Goal: Task Accomplishment & Management: Use online tool/utility

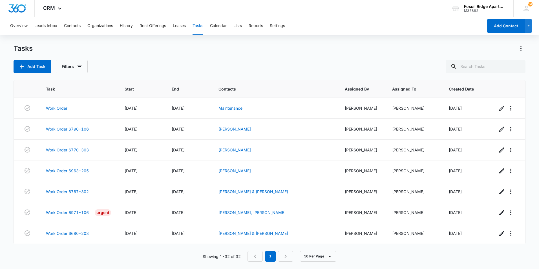
scroll to position [521, 0]
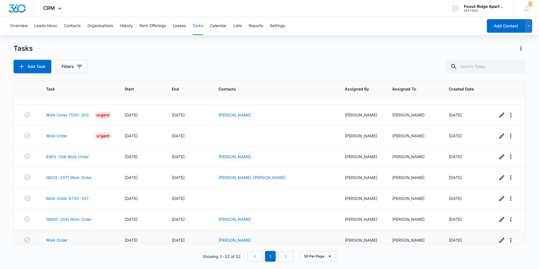
scroll to position [521, 0]
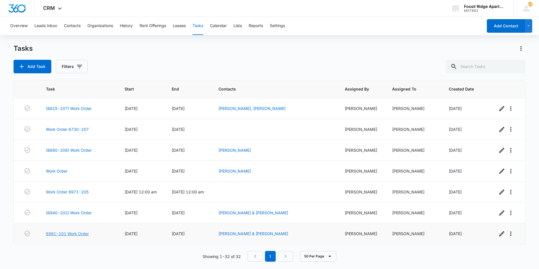
click at [73, 232] on link "6981-101 Work Order" at bounding box center [67, 233] width 43 height 6
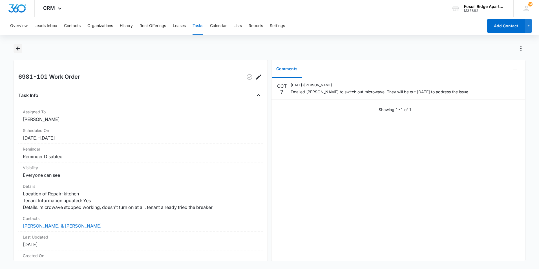
click at [15, 47] on icon "Back" at bounding box center [18, 48] width 7 height 7
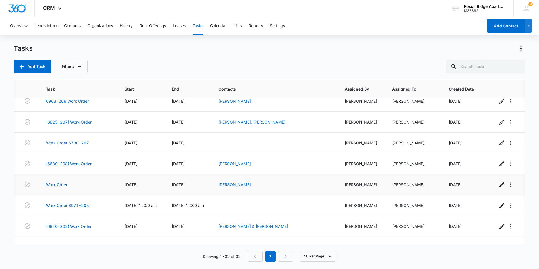
scroll to position [521, 0]
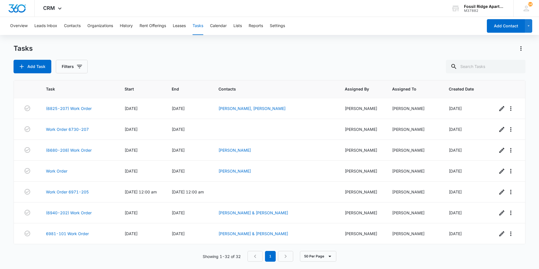
click at [256, 57] on div "Tasks Add Task Filters" at bounding box center [270, 58] width 512 height 29
